Goal: Find specific page/section: Find specific page/section

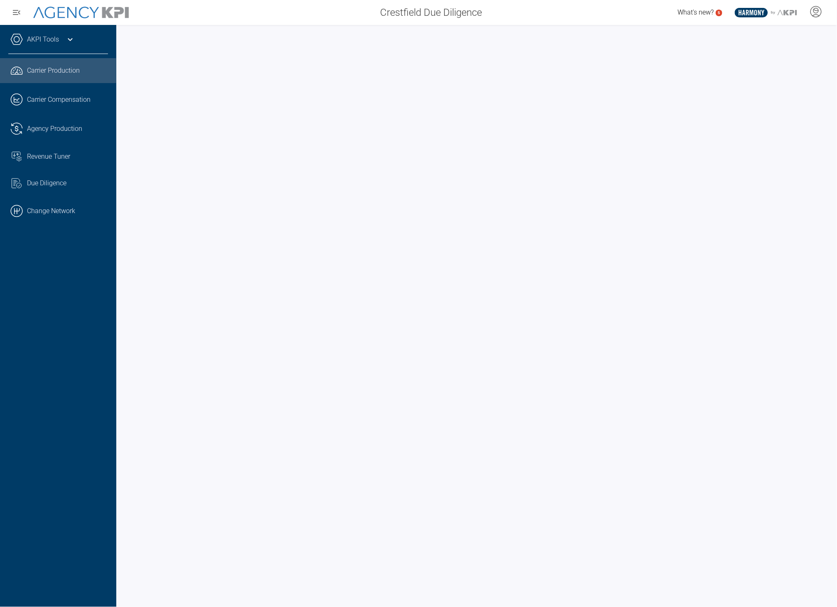
click at [71, 40] on icon at bounding box center [70, 39] width 10 height 10
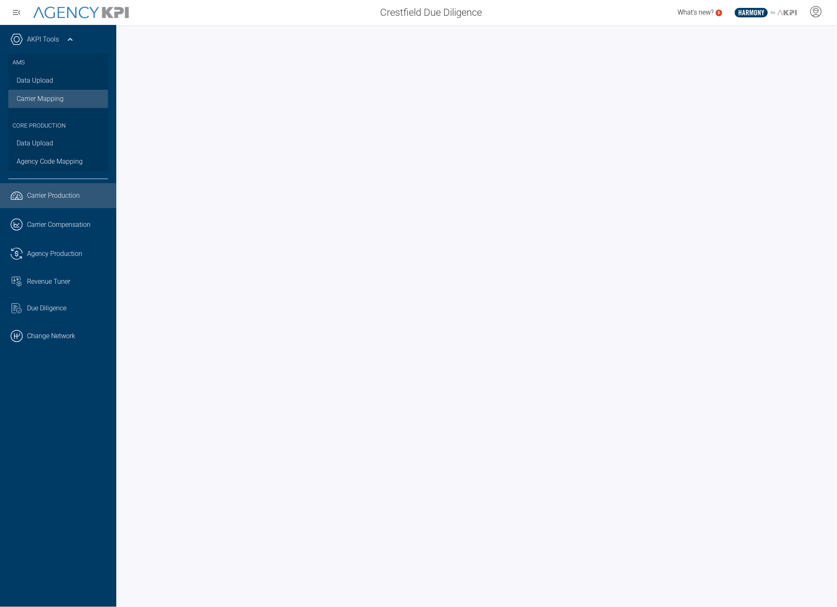
click at [52, 101] on link "Carrier Mapping" at bounding box center [58, 99] width 100 height 18
